Goal: Transaction & Acquisition: Subscribe to service/newsletter

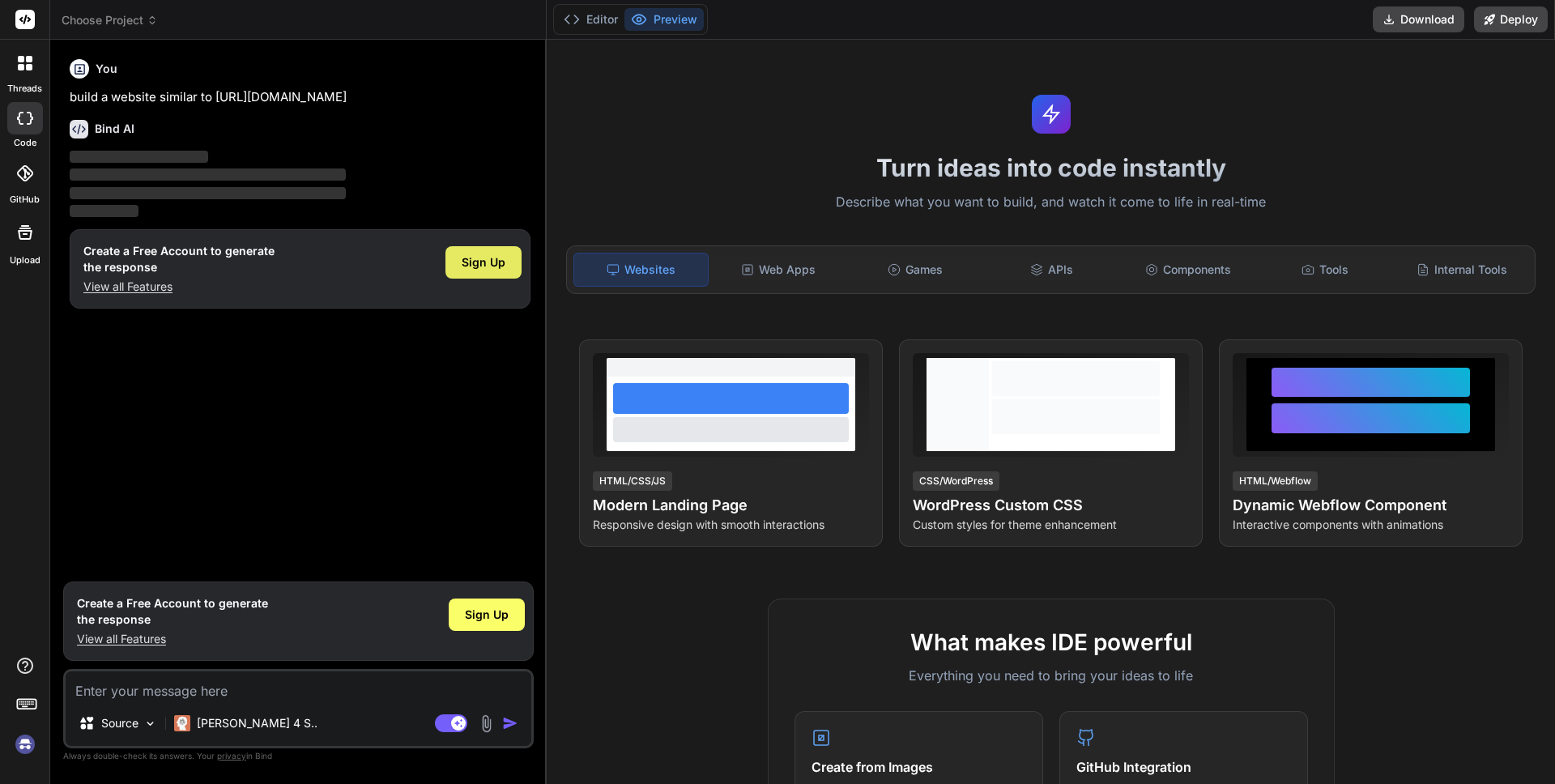
click at [476, 265] on span "Sign Up" at bounding box center [483, 262] width 44 height 16
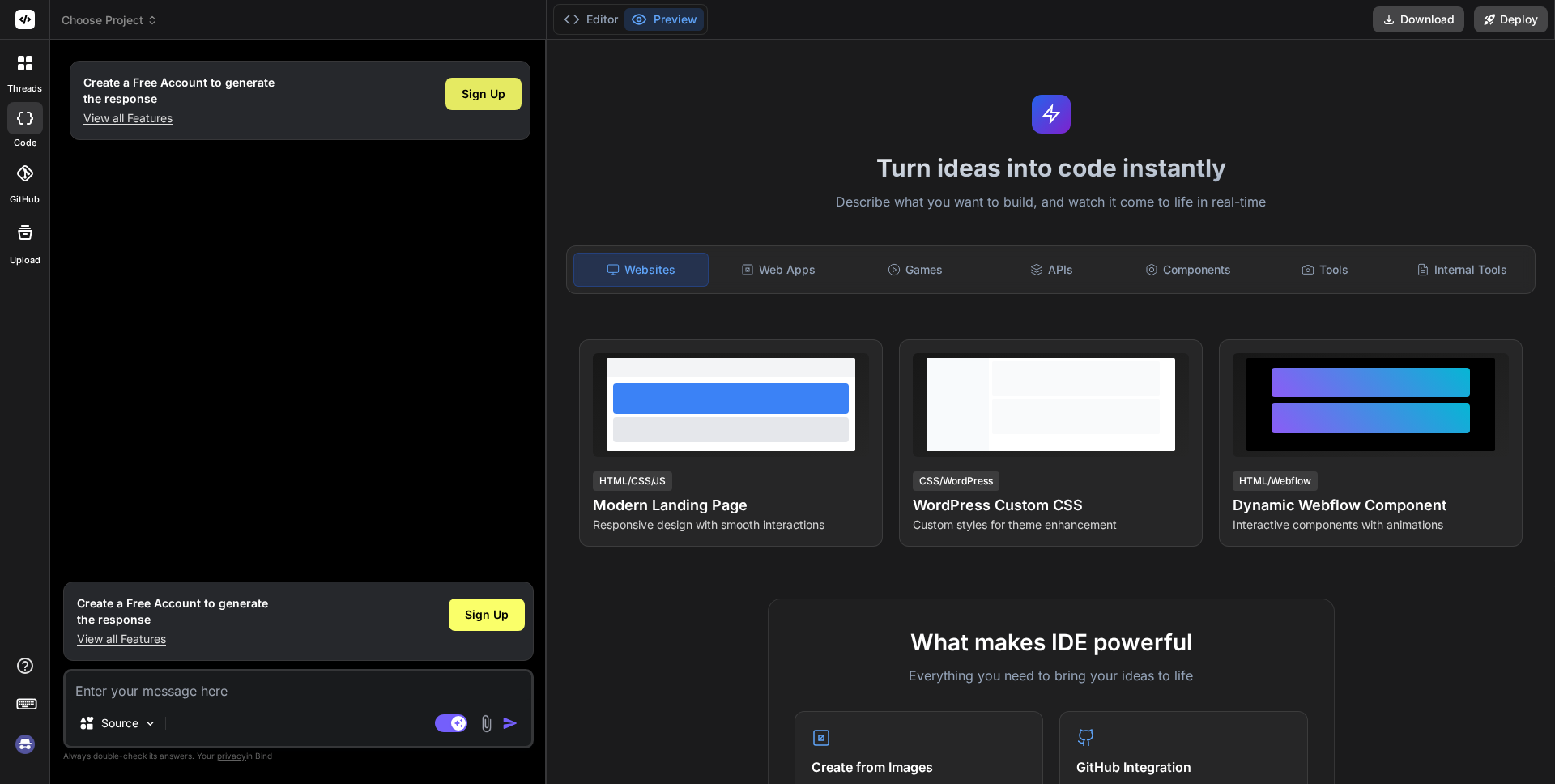
type textarea "x"
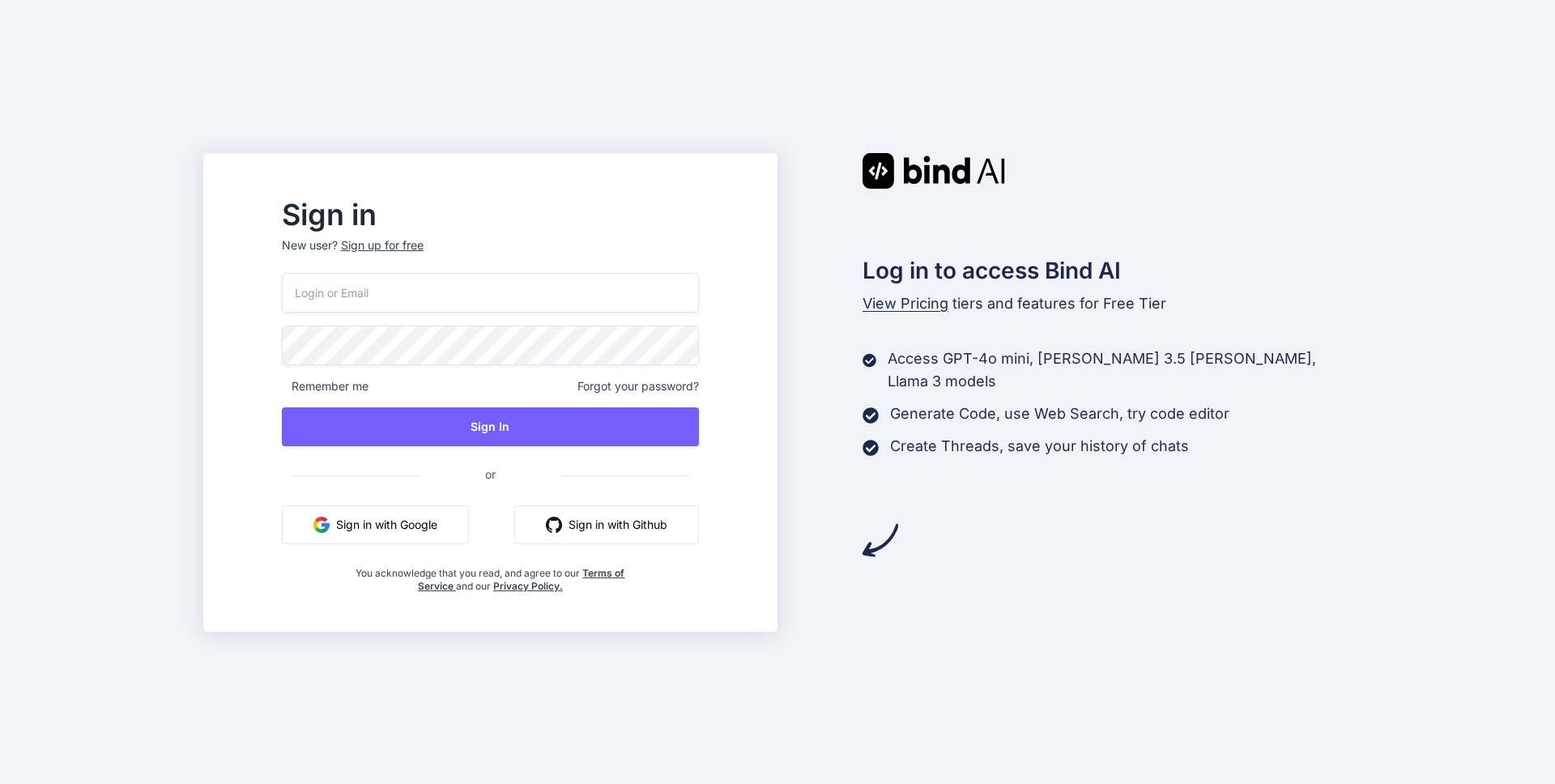
click at [904, 307] on span "View Pricing" at bounding box center [906, 304] width 86 height 17
click at [903, 307] on span "View Pricing" at bounding box center [906, 304] width 86 height 17
click at [405, 532] on button "Sign in with Google" at bounding box center [375, 524] width 187 height 39
click at [417, 532] on button "Sign in with Google" at bounding box center [375, 524] width 187 height 39
